Goal: Task Accomplishment & Management: Manage account settings

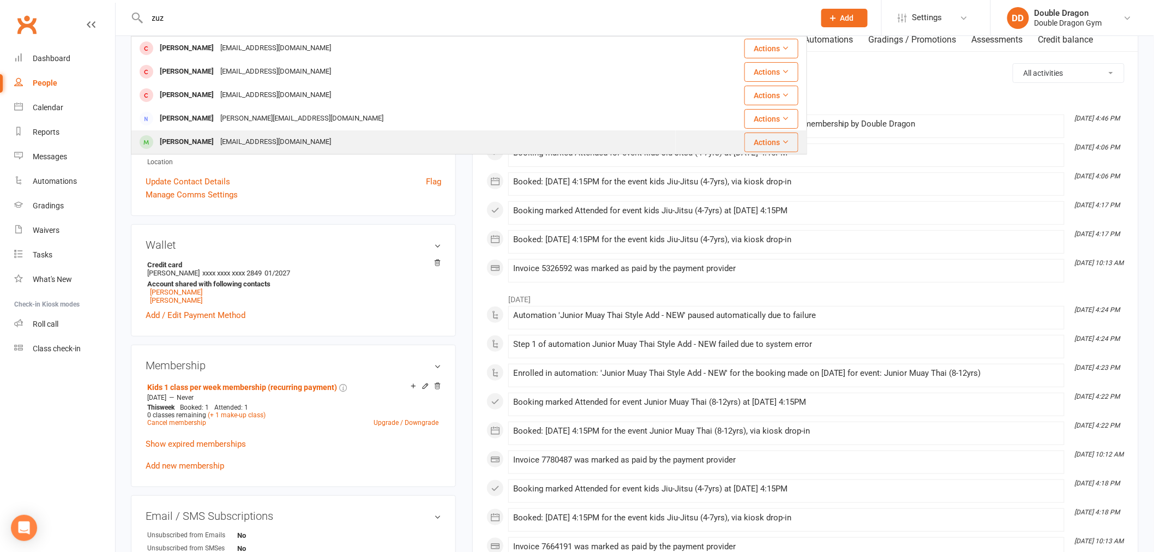
type input "zuz"
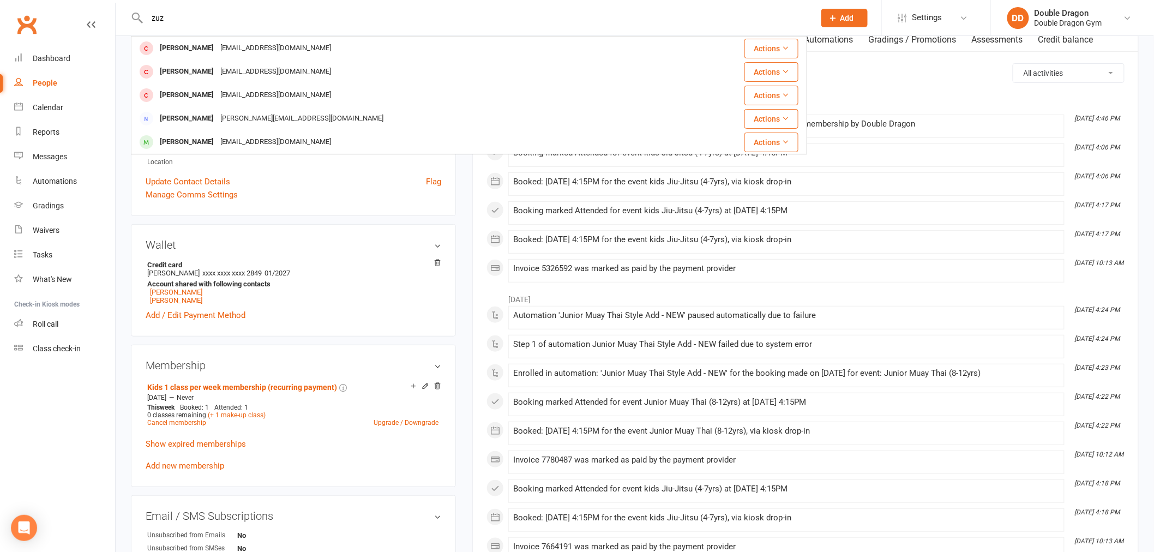
click at [237, 144] on div "[EMAIL_ADDRESS][DOMAIN_NAME]" at bounding box center [275, 142] width 117 height 16
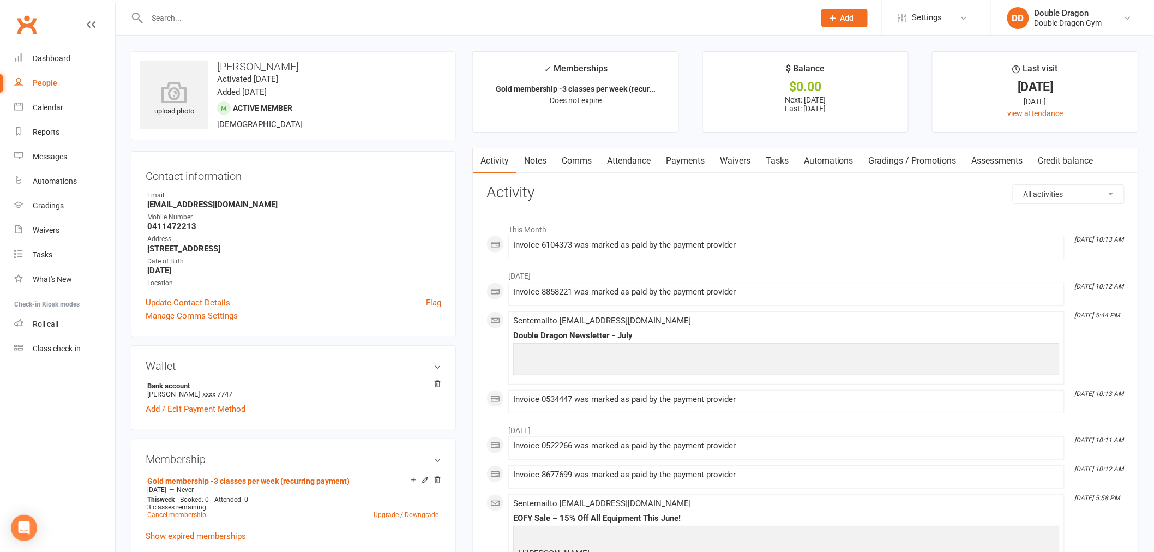
click at [698, 162] on link "Payments" at bounding box center [685, 160] width 54 height 25
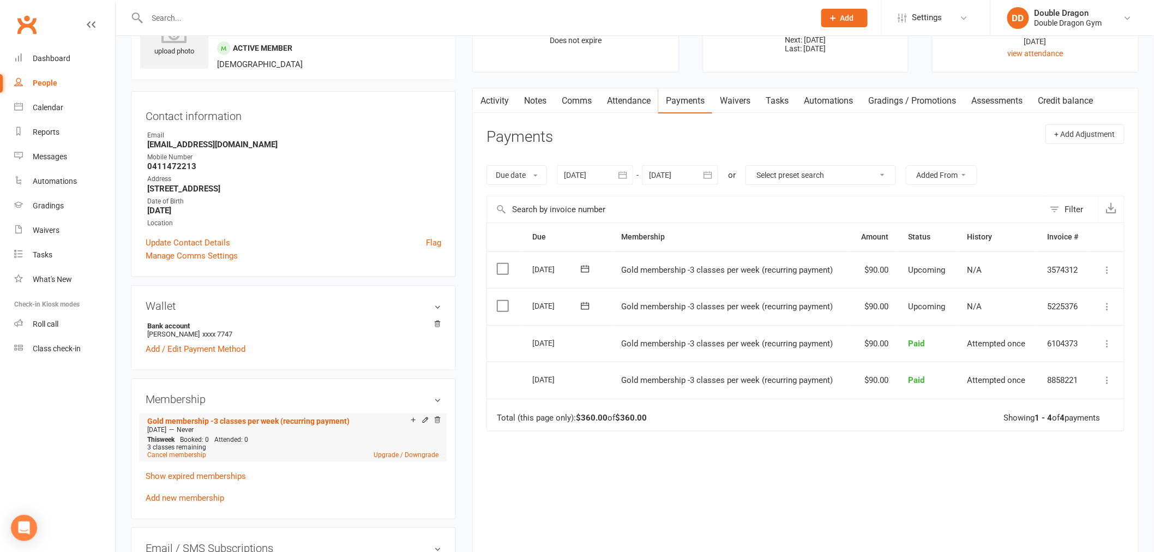
scroll to position [61, 0]
click at [424, 418] on div "Add make-up class" at bounding box center [451, 419] width 61 height 11
click at [183, 456] on link "Cancel membership" at bounding box center [176, 454] width 59 height 8
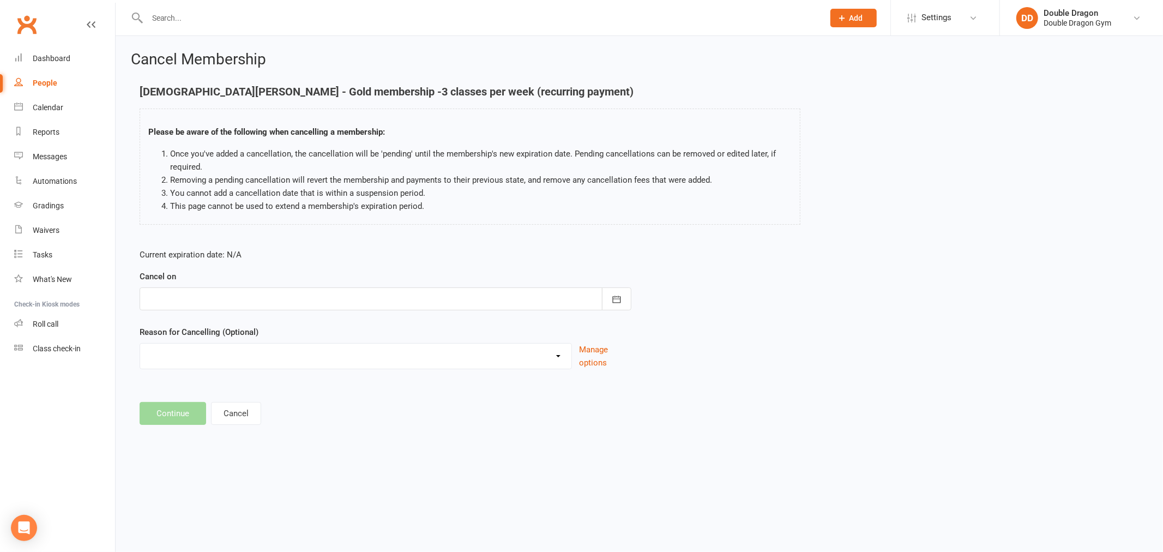
click at [429, 300] on div at bounding box center [386, 298] width 492 height 23
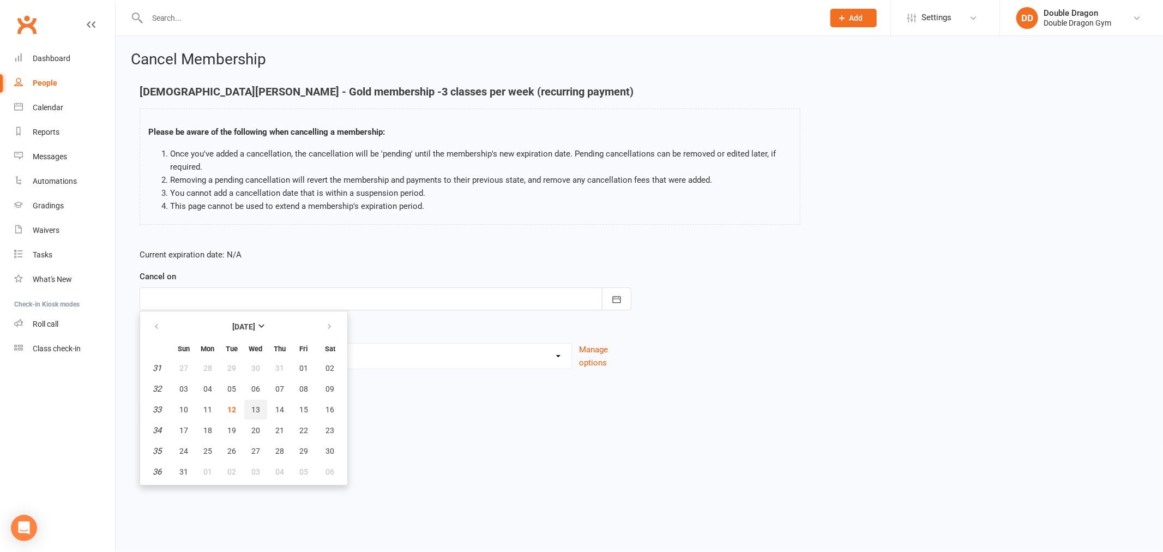
click at [252, 410] on span "13" at bounding box center [255, 409] width 9 height 9
type input "[DATE]"
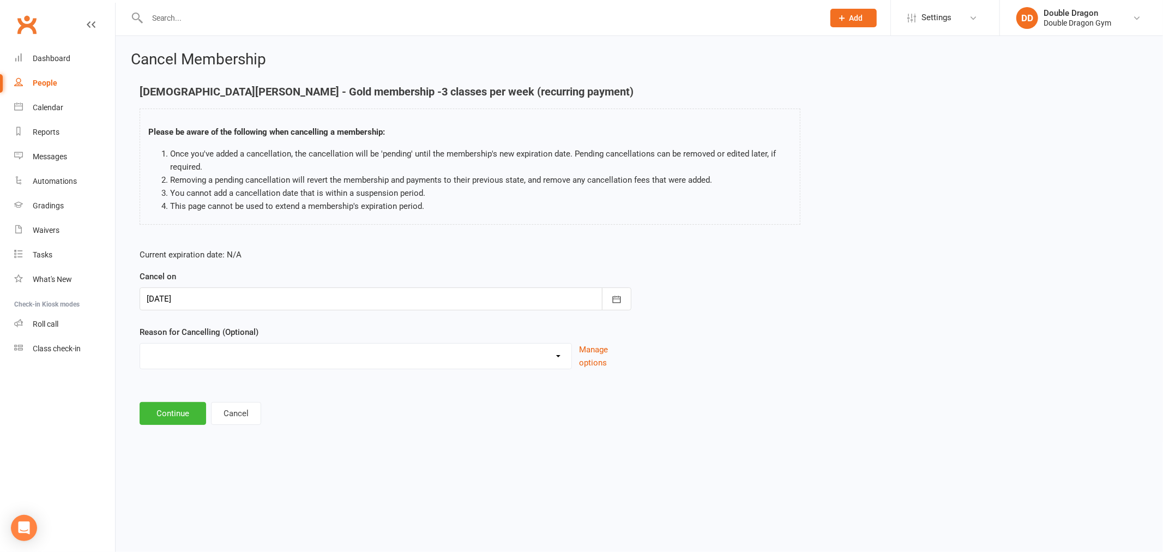
click at [188, 400] on main "[DEMOGRAPHIC_DATA][PERSON_NAME] - Gold membership -3 classes per week (recurrin…" at bounding box center [639, 255] width 1017 height 339
click at [184, 417] on button "Continue" at bounding box center [173, 413] width 67 height 23
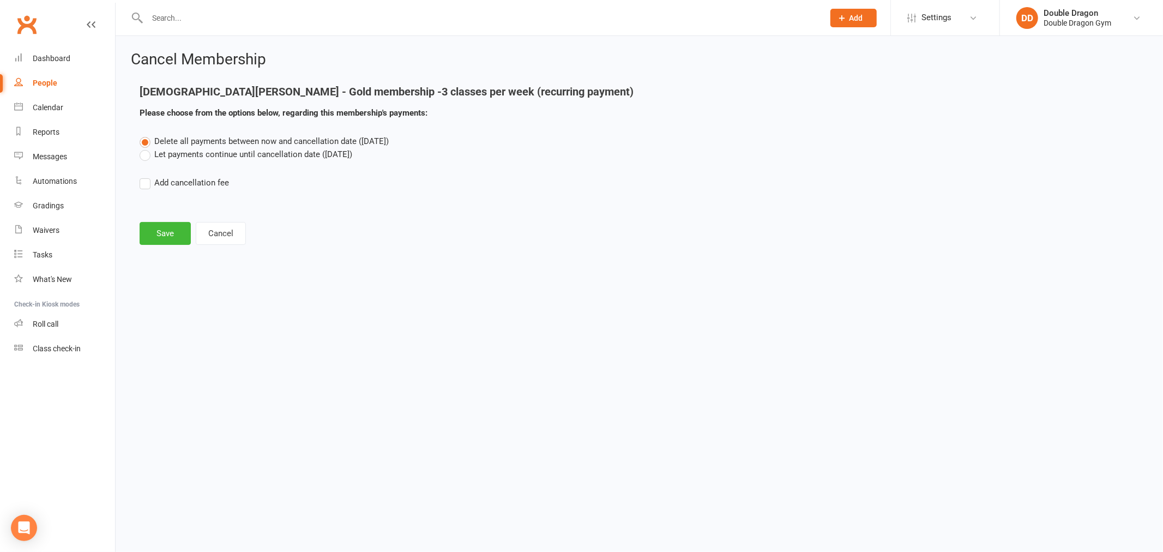
click at [142, 161] on div "Delete all payments between now and cancellation date ([DATE]) Let payments con…" at bounding box center [639, 170] width 1016 height 70
click at [149, 153] on label "Let payments continue until cancellation date ([DATE])" at bounding box center [246, 154] width 213 height 13
click at [147, 148] on input "Let payments continue until cancellation date ([DATE])" at bounding box center [143, 148] width 7 height 0
click at [160, 238] on button "Save" at bounding box center [165, 233] width 51 height 23
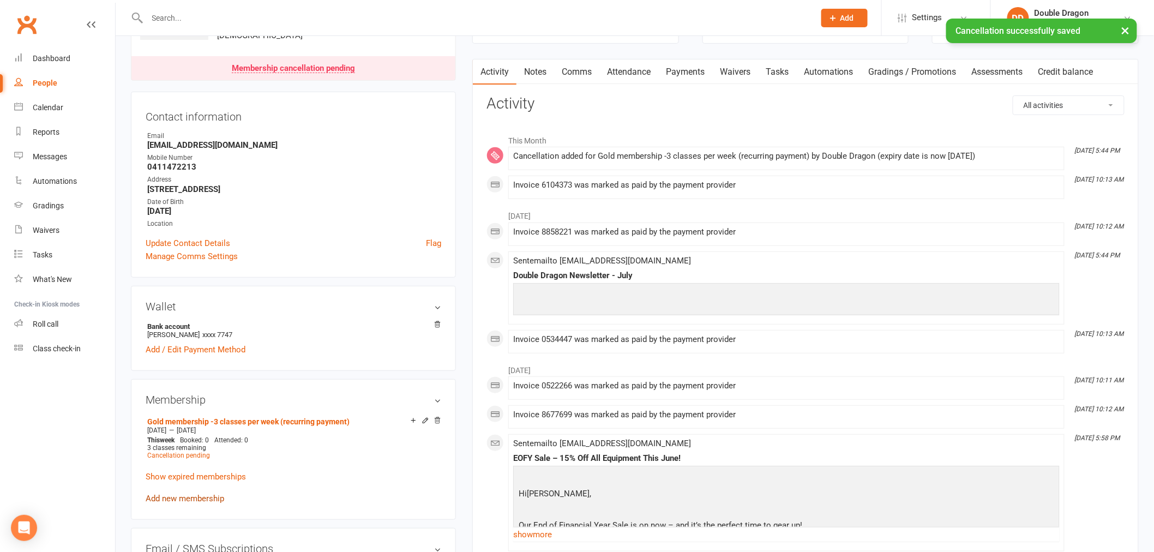
scroll to position [182, 0]
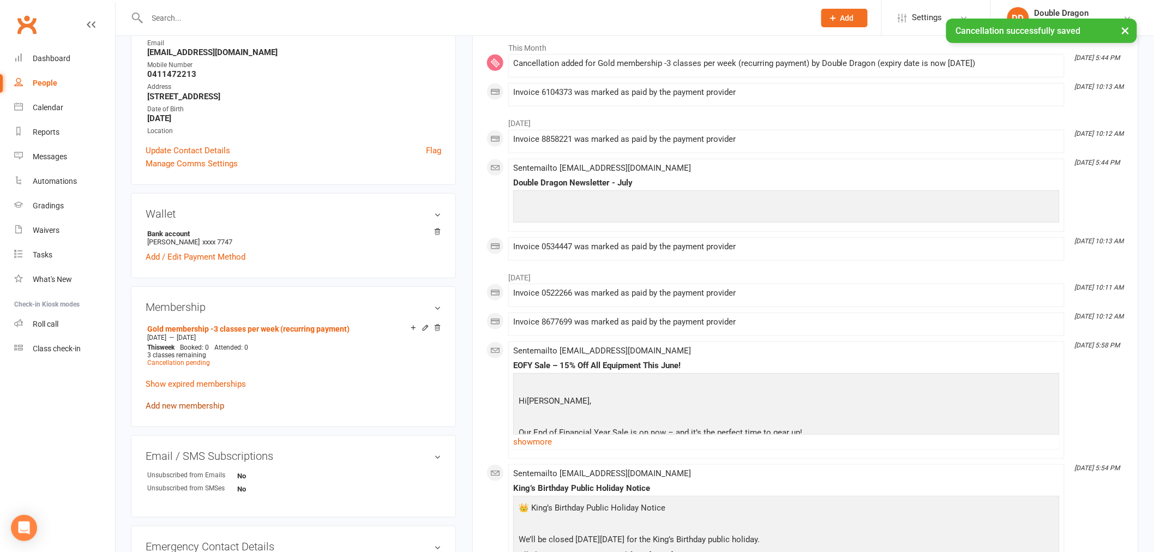
click at [193, 406] on link "Add new membership" at bounding box center [185, 406] width 79 height 10
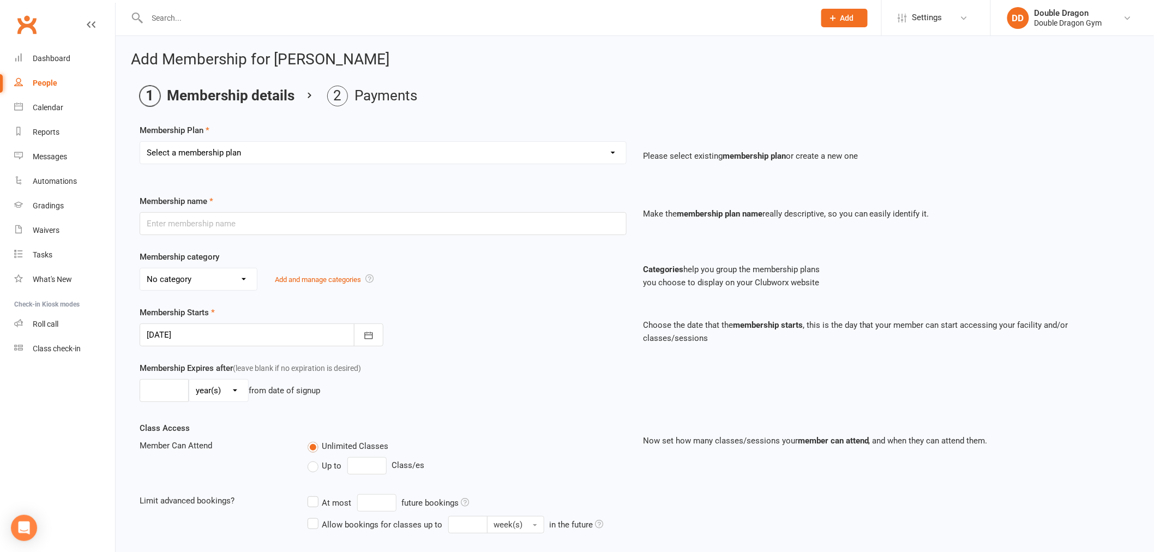
click at [286, 155] on select "Select a membership plan Create new Membership Plan Platinum Membership - Unlim…" at bounding box center [383, 153] width 486 height 22
select select "4"
click at [140, 142] on select "Select a membership plan Create new Membership Plan Platinum Membership - Unlim…" at bounding box center [383, 153] width 486 height 22
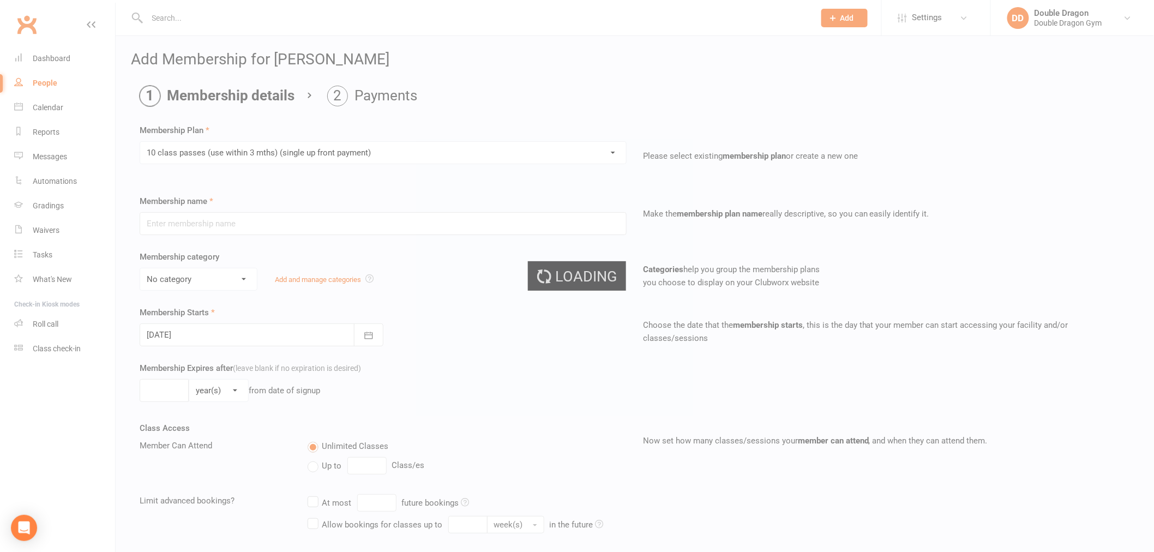
type input "10 class passes (use within 3 mths) (single up front payment)"
select select "0"
type input "5"
select select "2"
type input "10"
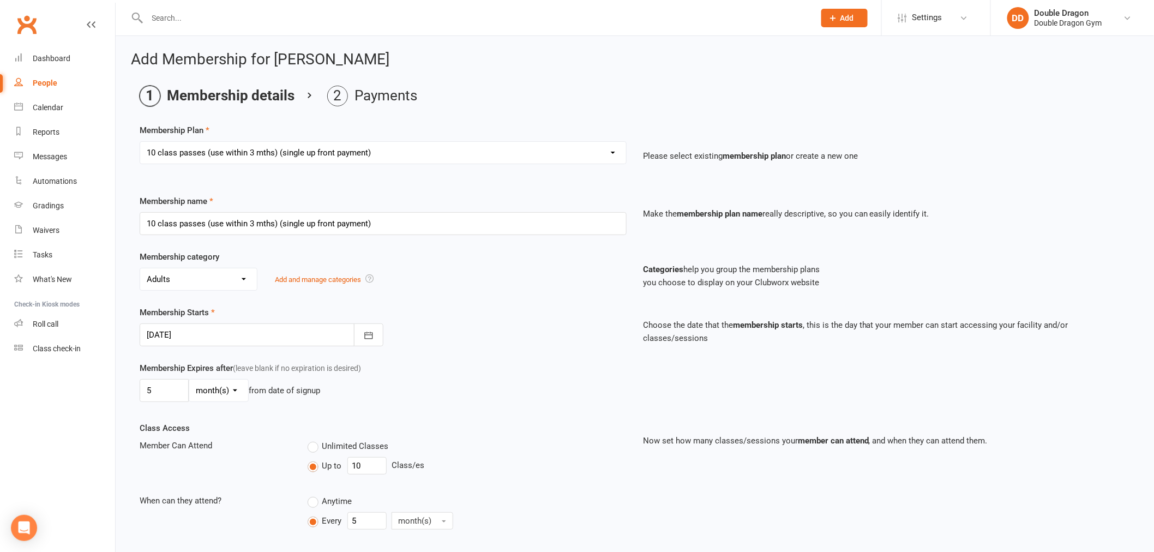
click at [477, 337] on div "Membership Starts [DATE] [DATE] Sun Mon Tue Wed Thu Fri Sat 31 27 28 29 30 31 0…" at bounding box center [382, 326] width 503 height 40
drag, startPoint x: 162, startPoint y: 386, endPoint x: 143, endPoint y: 395, distance: 21.2
click at [143, 395] on input "5" at bounding box center [164, 390] width 49 height 23
type input "3"
type input "2"
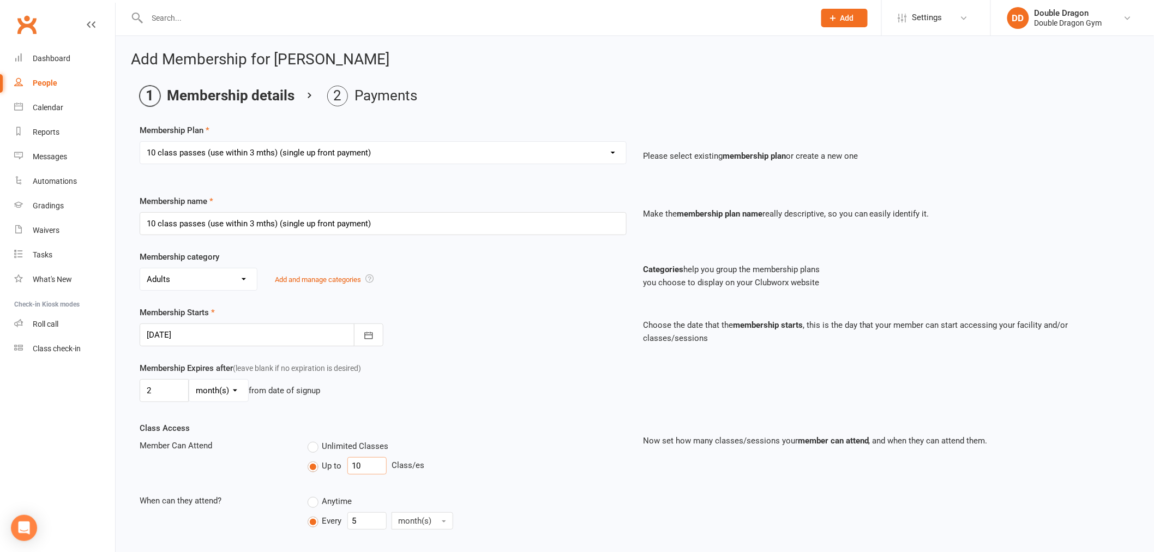
drag, startPoint x: 363, startPoint y: 466, endPoint x: 340, endPoint y: 475, distance: 24.5
click at [340, 475] on div "Unlimited Classes Up to 10 Class/es" at bounding box center [466, 459] width 335 height 40
type input "2"
drag, startPoint x: 367, startPoint y: 515, endPoint x: 350, endPoint y: 522, distance: 18.8
click at [350, 522] on input "5" at bounding box center [366, 520] width 39 height 17
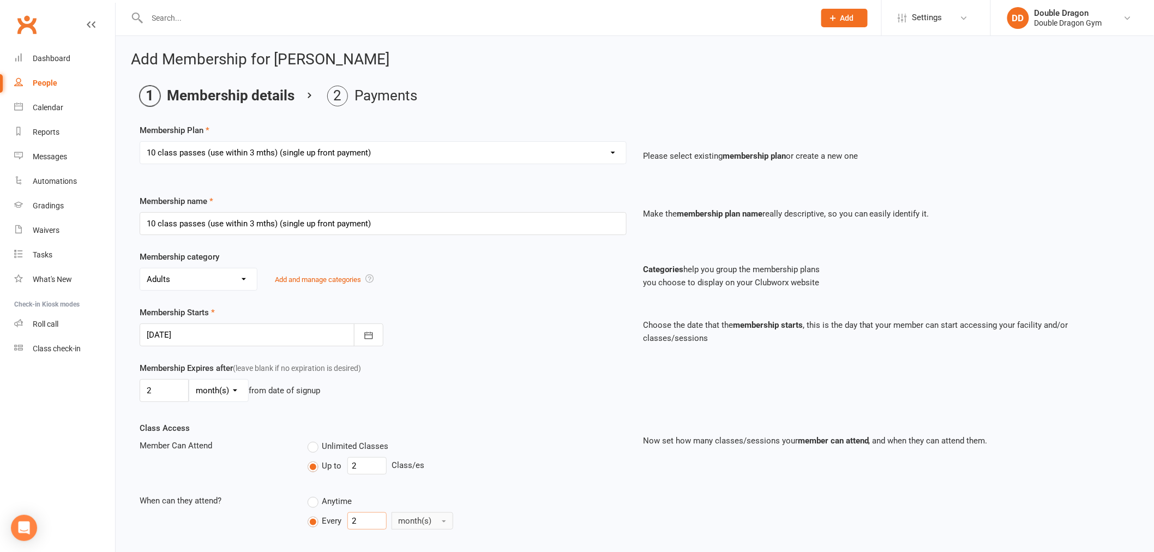
type input "2"
click at [414, 522] on span "month(s)" at bounding box center [415, 521] width 33 height 10
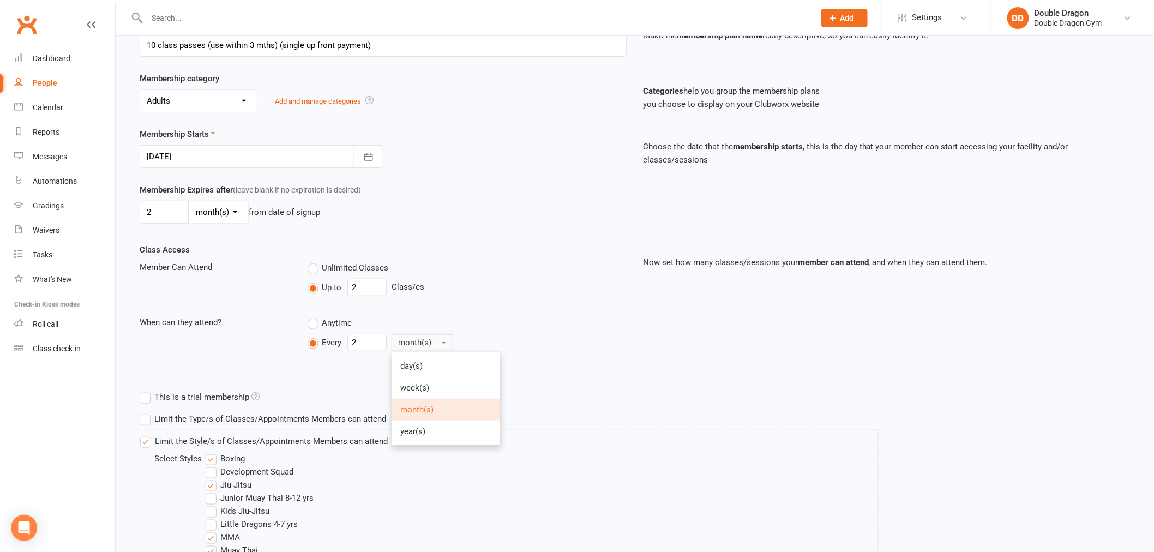
scroll to position [182, 0]
click at [430, 408] on span "month(s)" at bounding box center [417, 406] width 33 height 10
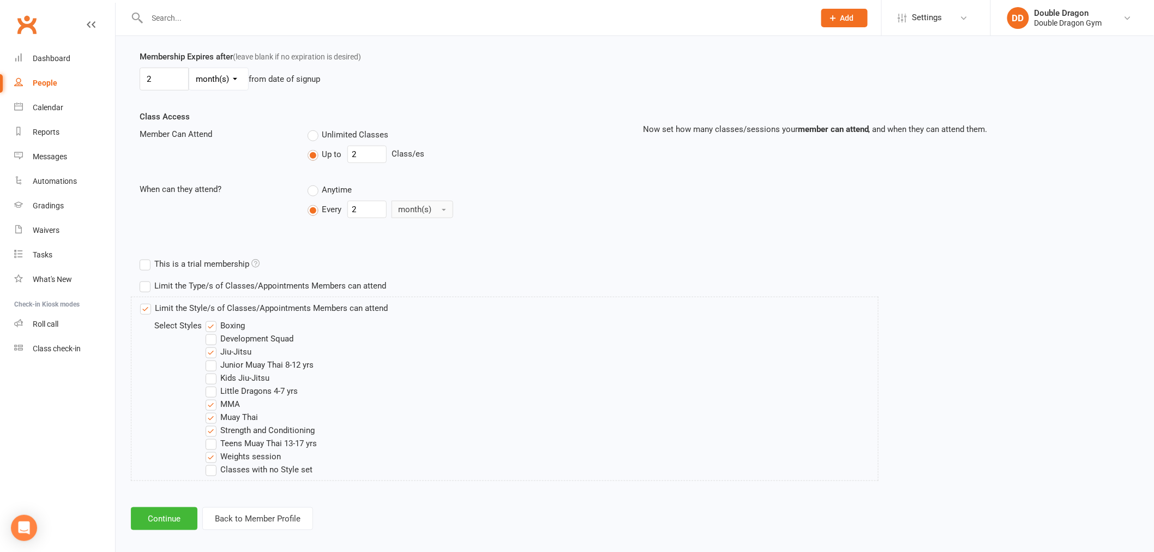
scroll to position [320, 0]
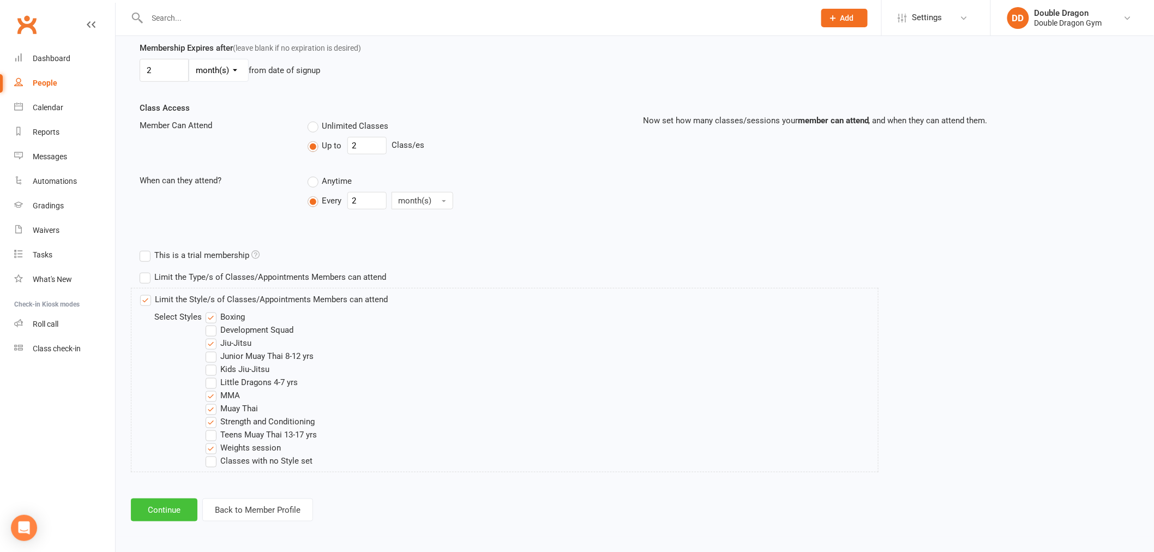
click at [171, 510] on button "Continue" at bounding box center [164, 509] width 67 height 23
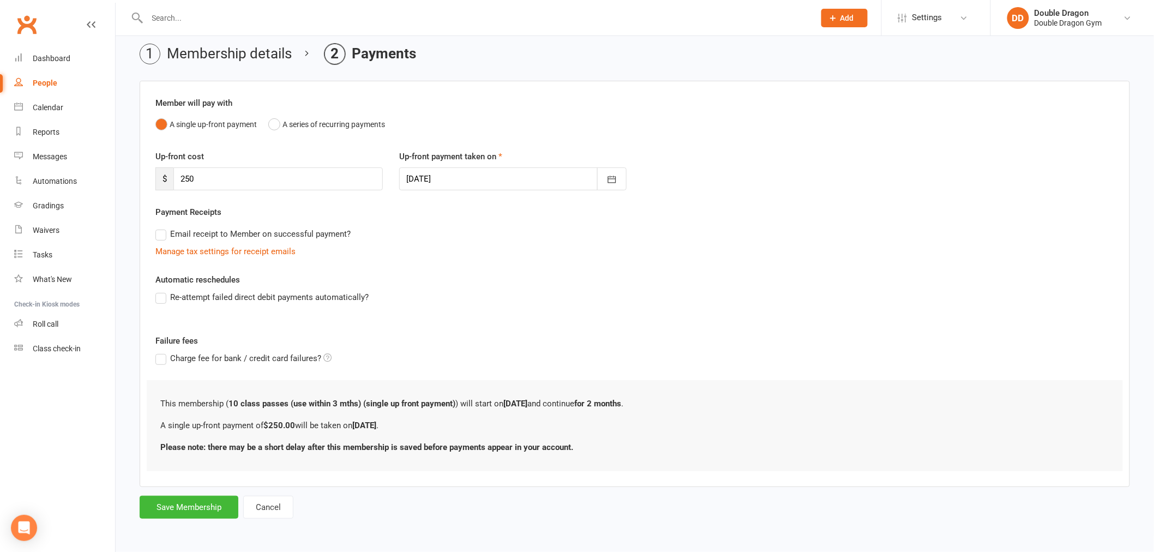
scroll to position [0, 0]
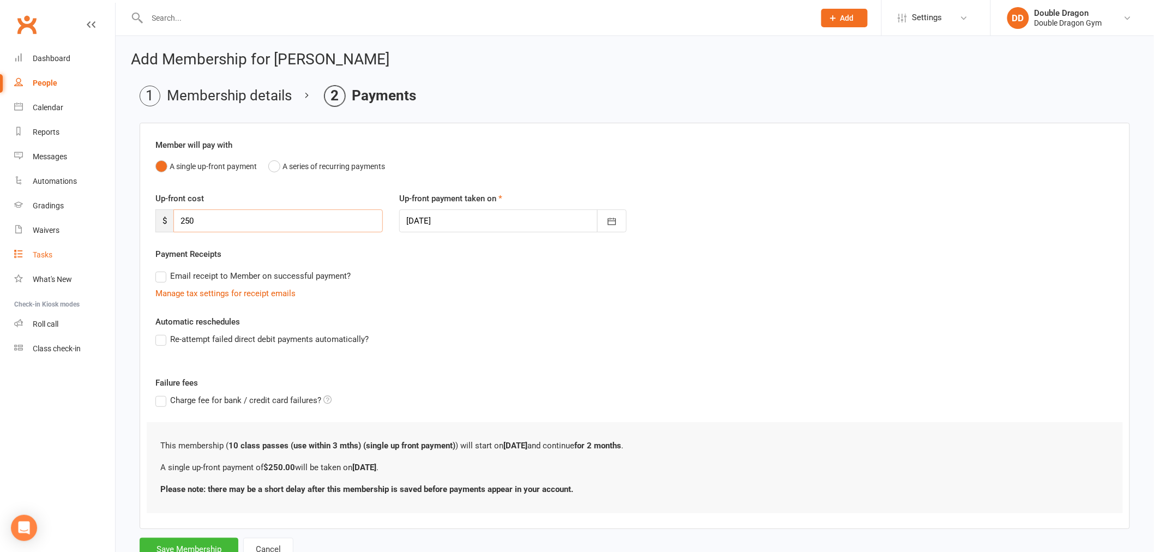
drag, startPoint x: 213, startPoint y: 219, endPoint x: 93, endPoint y: 251, distance: 124.2
click at [92, 251] on ui-view "Prospect Member Non-attending contact Class / event Appointment Grading event T…" at bounding box center [577, 290] width 1154 height 575
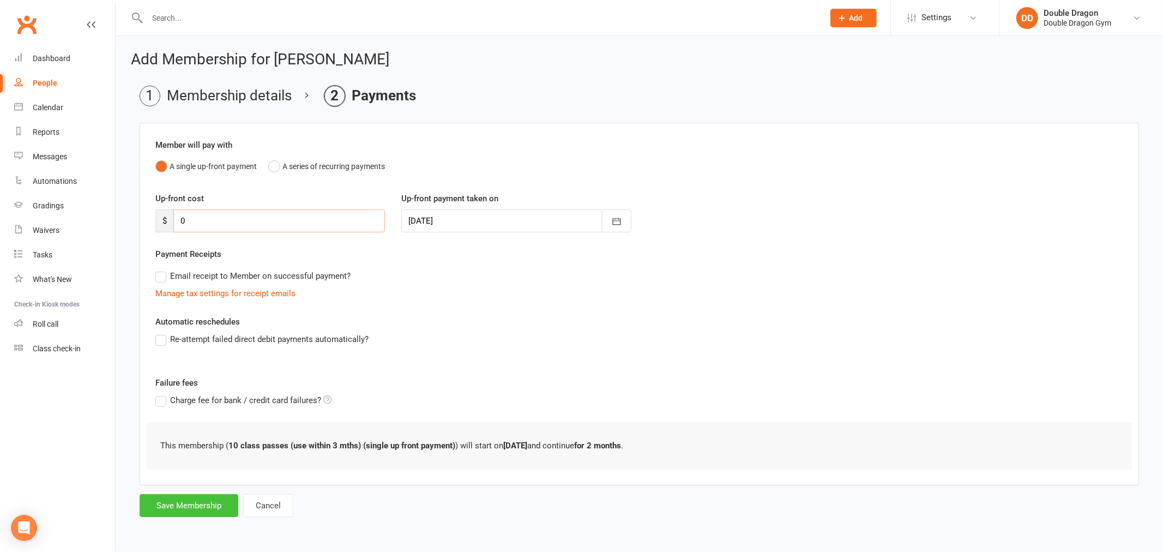
type input "0"
click at [193, 508] on button "Save Membership" at bounding box center [189, 505] width 99 height 23
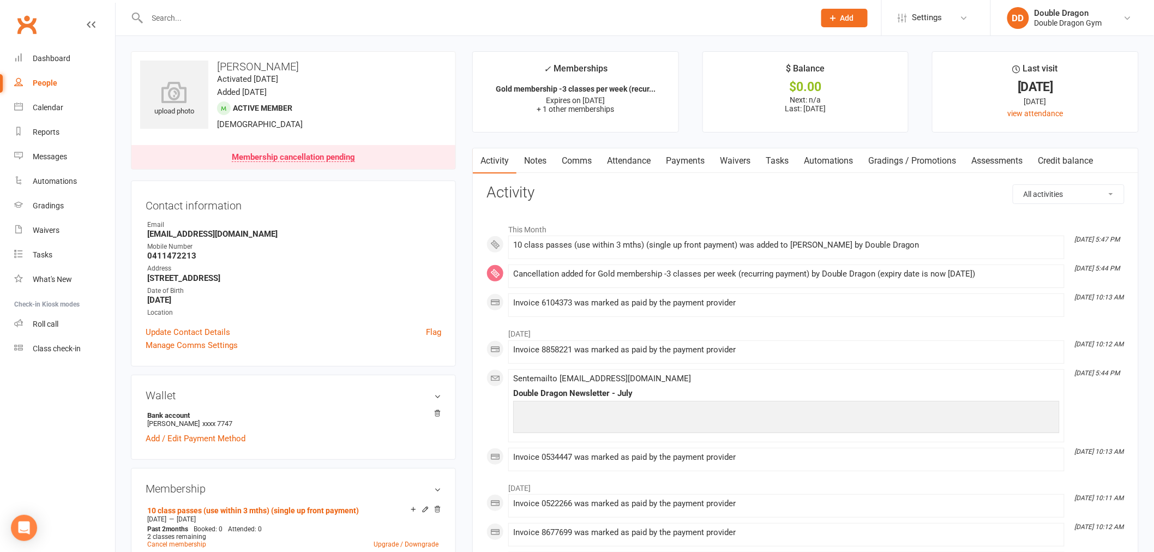
click at [349, 24] on input "text" at bounding box center [475, 17] width 663 height 15
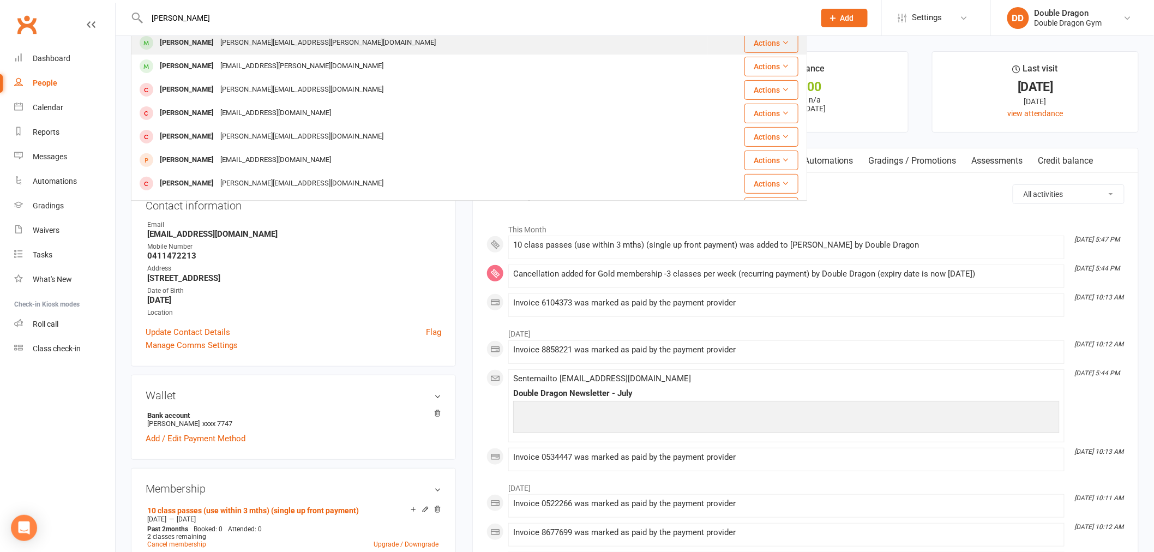
scroll to position [121, 0]
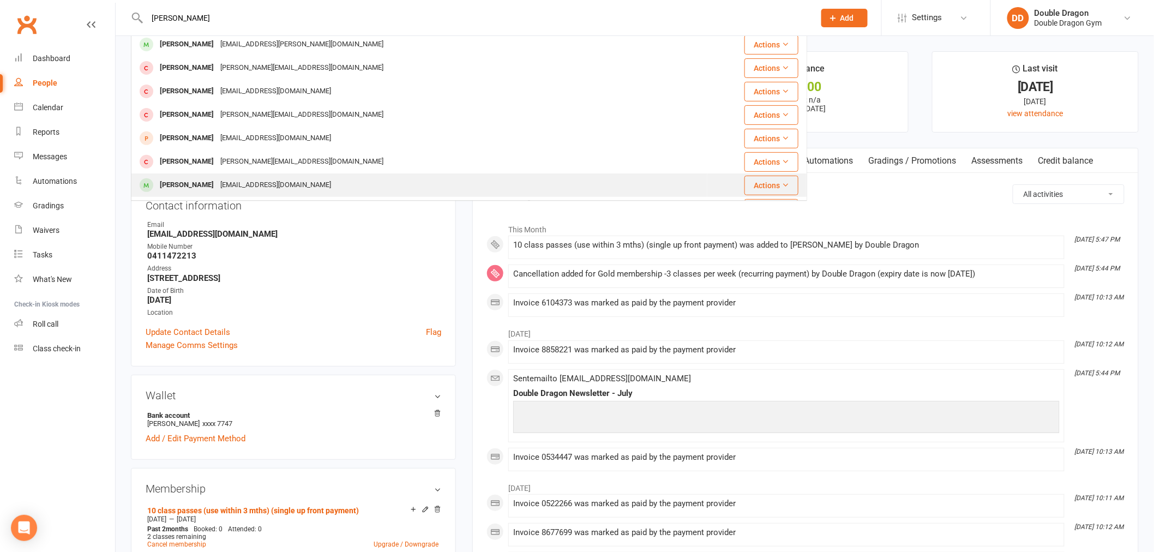
type input "[PERSON_NAME]"
click at [206, 191] on div "[PERSON_NAME]" at bounding box center [186, 185] width 61 height 16
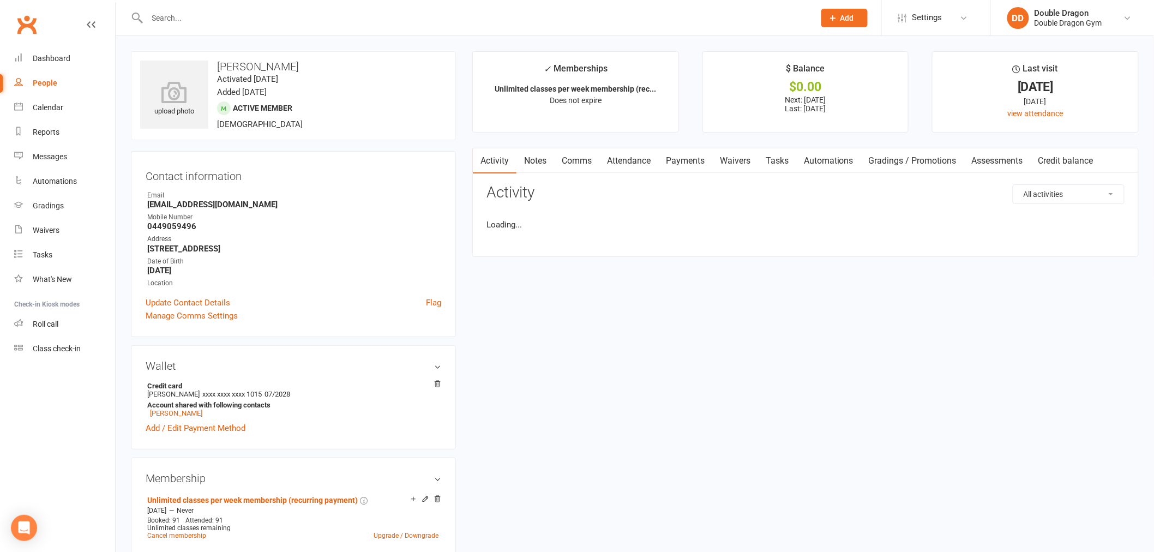
click at [680, 158] on link "Payments" at bounding box center [685, 160] width 54 height 25
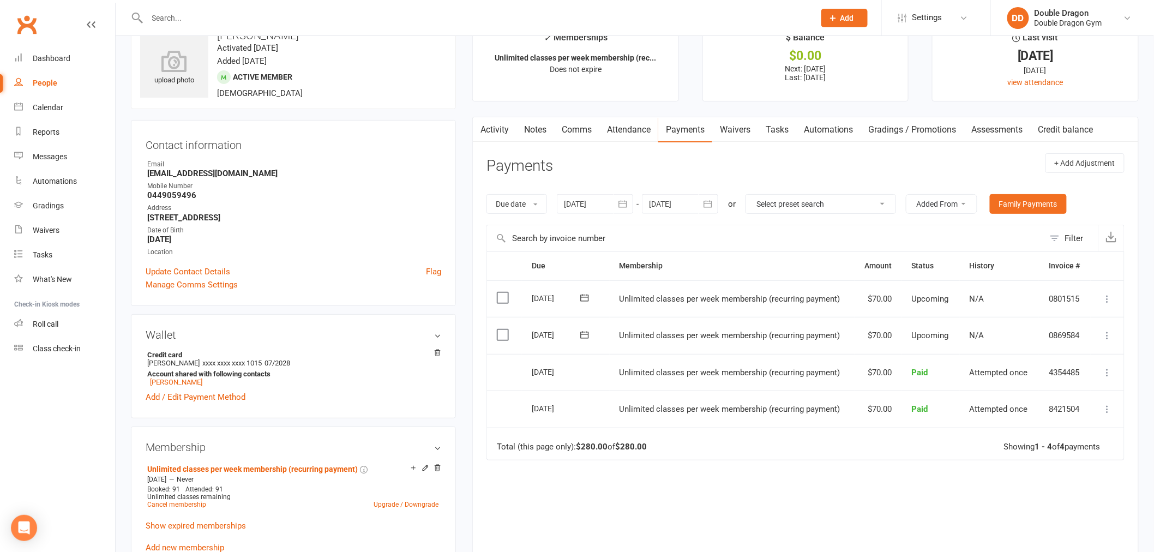
scroll to position [61, 0]
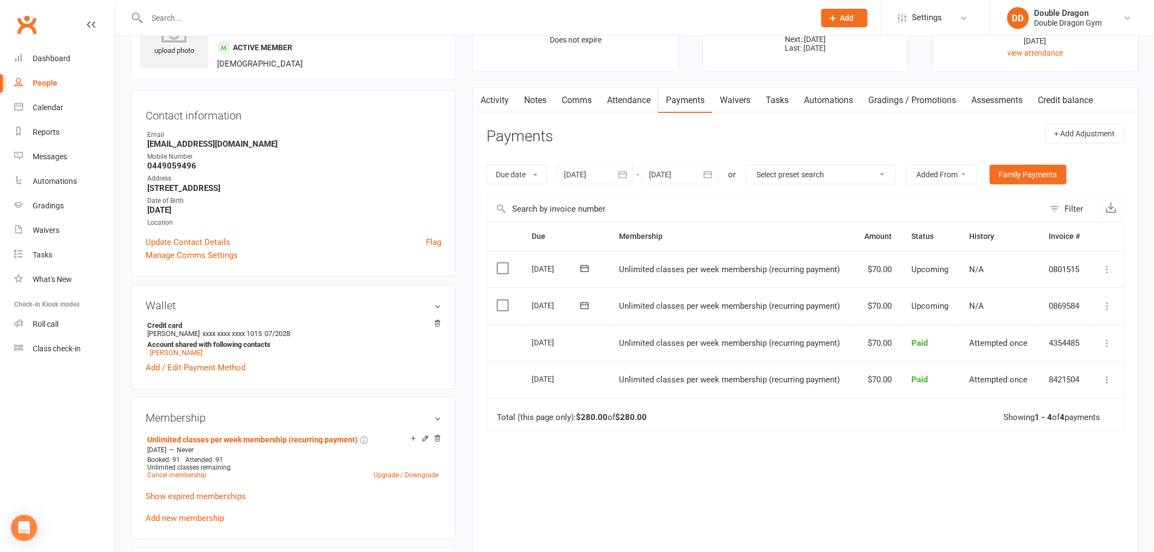
click at [1109, 273] on icon at bounding box center [1107, 269] width 11 height 11
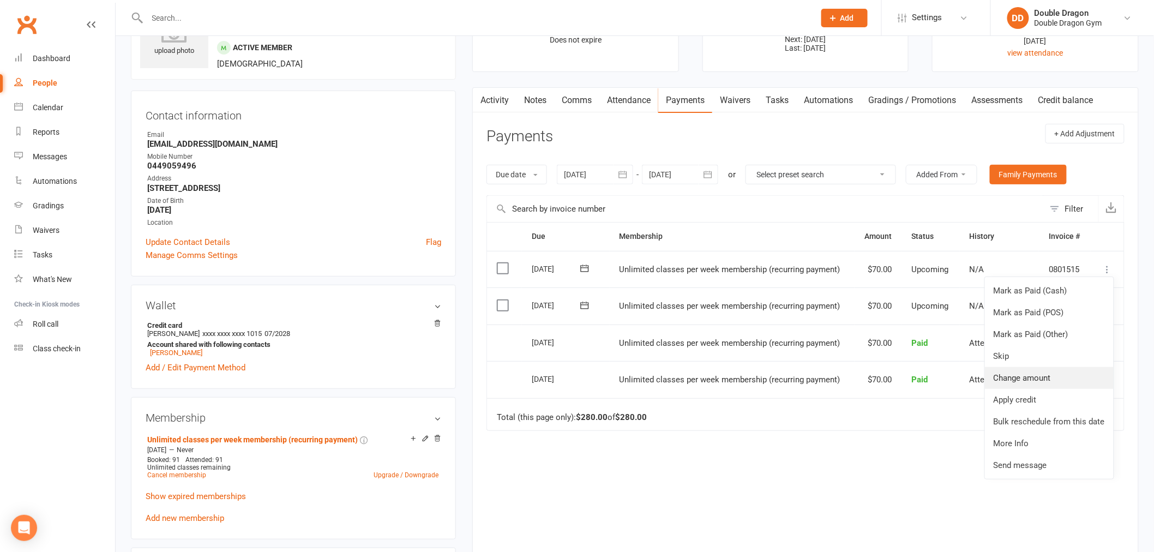
click at [1030, 378] on link "Change amount" at bounding box center [1049, 378] width 129 height 22
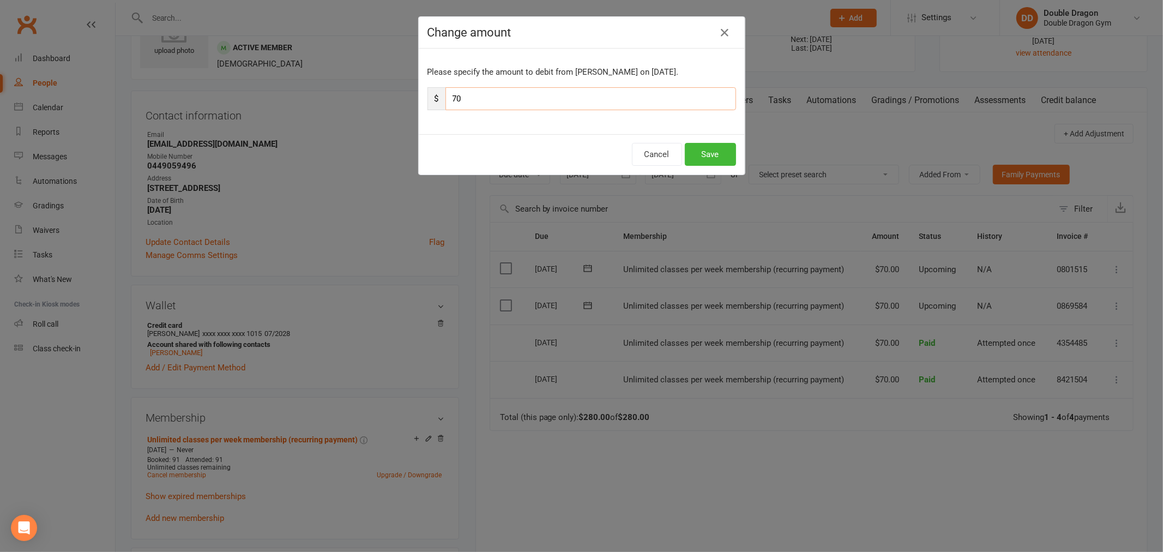
drag, startPoint x: 486, startPoint y: 110, endPoint x: 428, endPoint y: 98, distance: 58.9
click at [434, 109] on div "$ 70" at bounding box center [581, 98] width 309 height 23
type input "35"
click at [691, 151] on button "Save" at bounding box center [710, 154] width 51 height 23
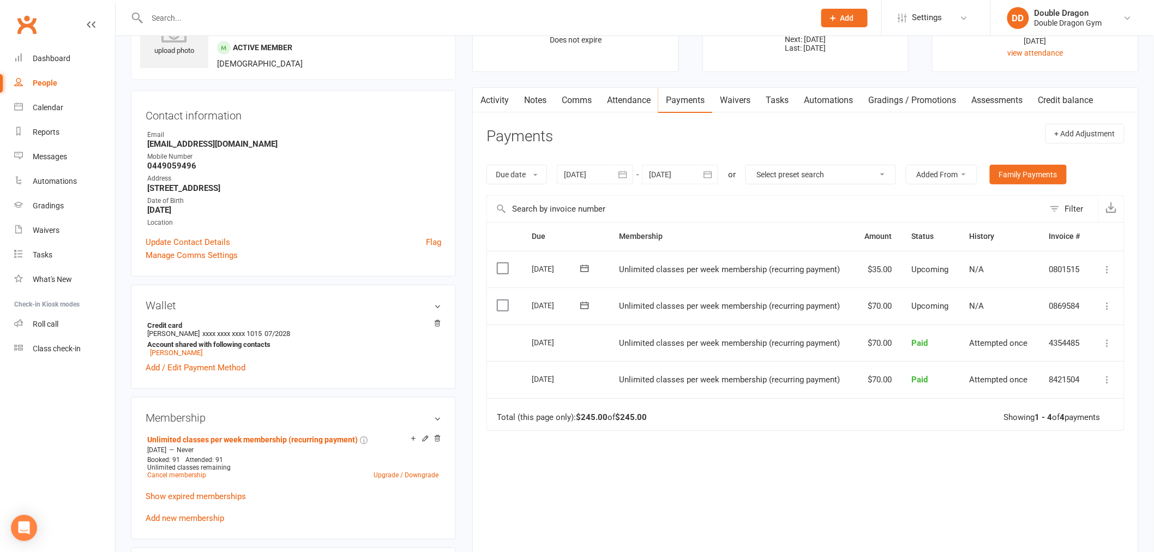
click at [1102, 307] on icon at bounding box center [1107, 305] width 11 height 11
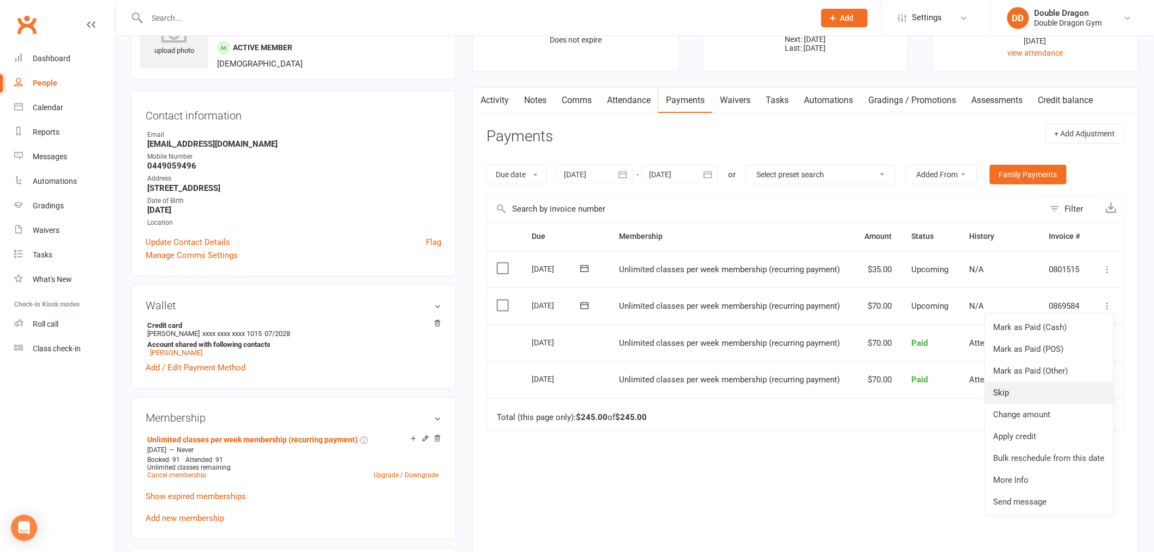
click at [1018, 396] on link "Skip" at bounding box center [1049, 393] width 129 height 22
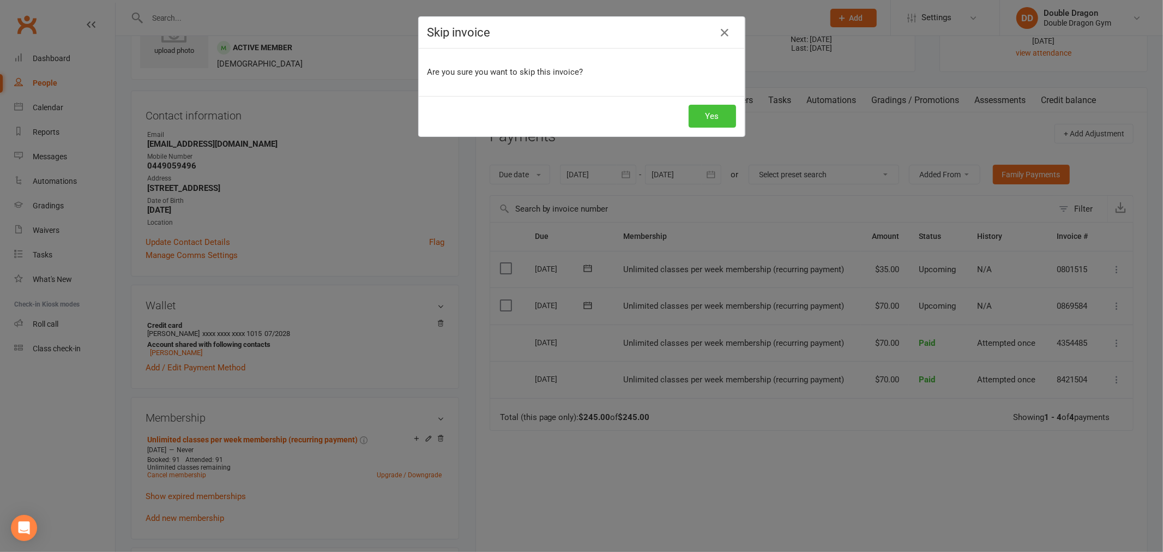
click at [712, 118] on button "Yes" at bounding box center [712, 116] width 47 height 23
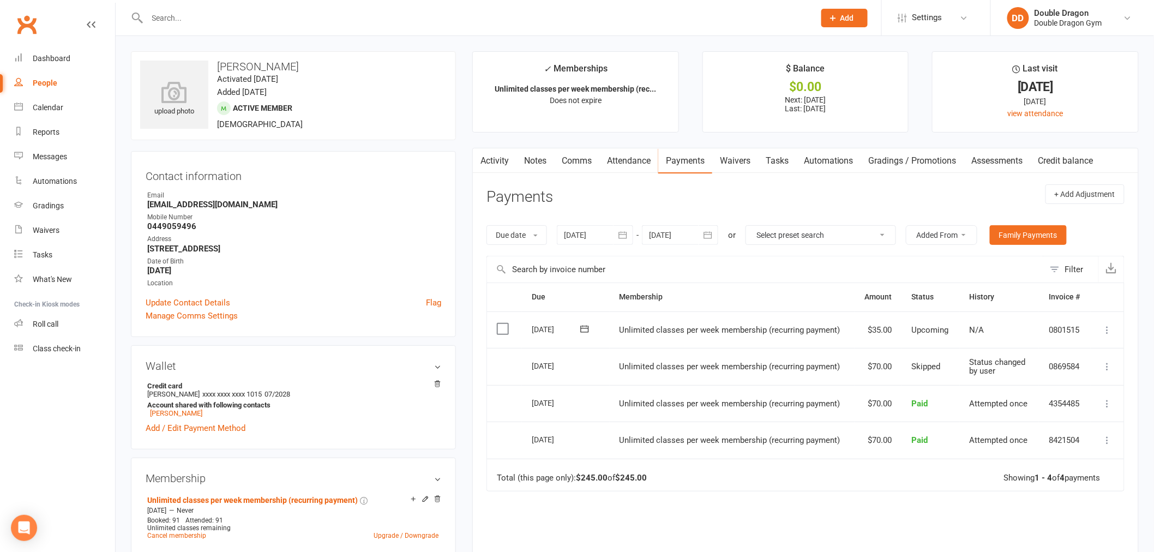
scroll to position [849, 0]
